Goal: Understand process/instructions: Learn about a topic

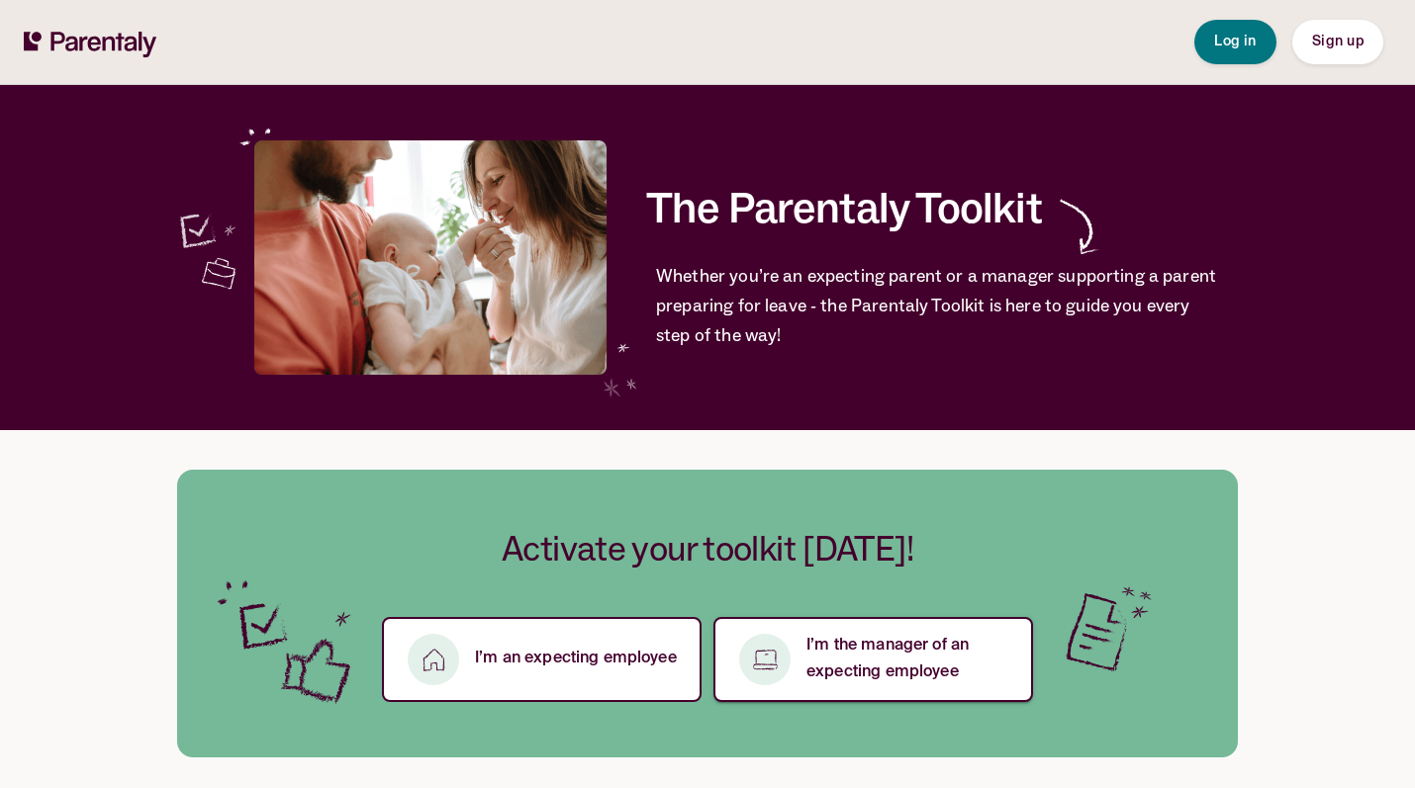
click at [884, 664] on p "I’m the manager of an expecting employee" at bounding box center [907, 659] width 203 height 53
